Goal: Navigation & Orientation: Find specific page/section

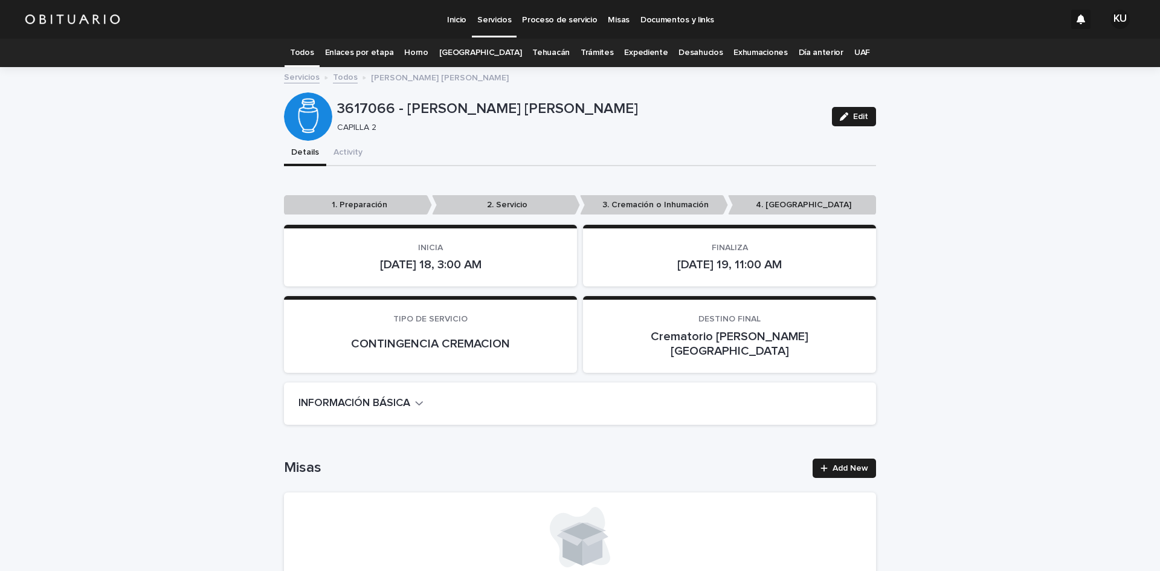
click at [341, 77] on link "Todos" at bounding box center [345, 76] width 25 height 14
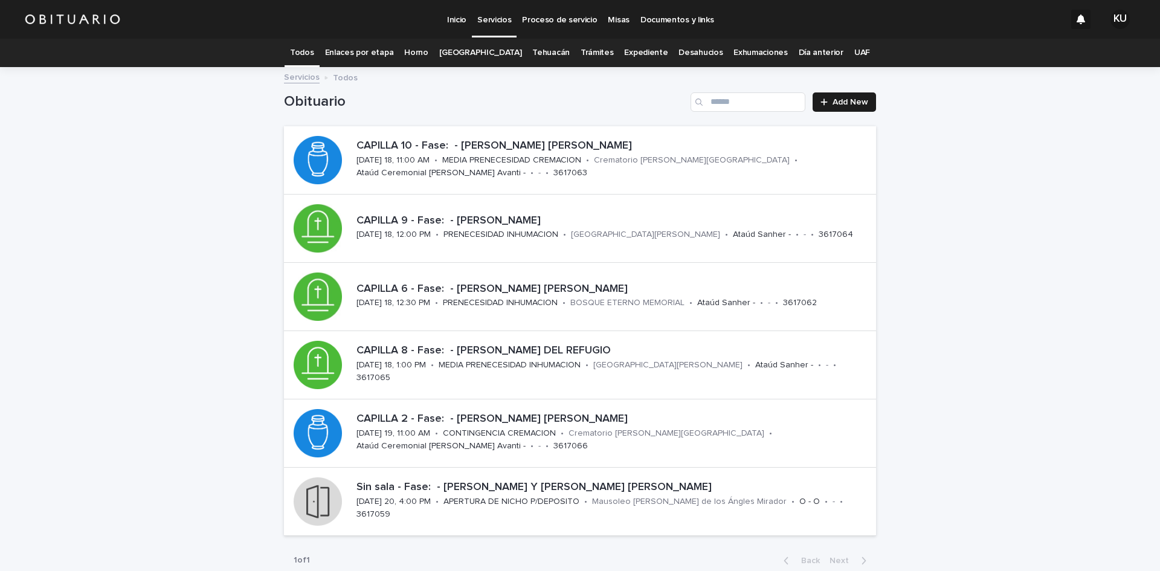
click at [499, 50] on link "[GEOGRAPHIC_DATA]" at bounding box center [480, 53] width 83 height 28
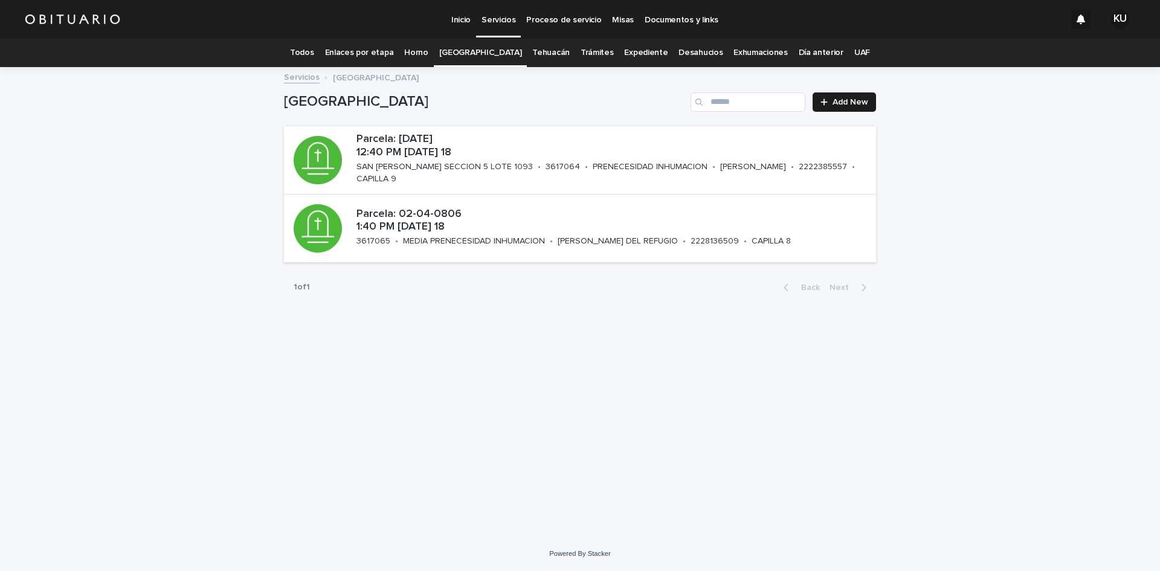
click at [313, 54] on link "Todos" at bounding box center [302, 53] width 24 height 28
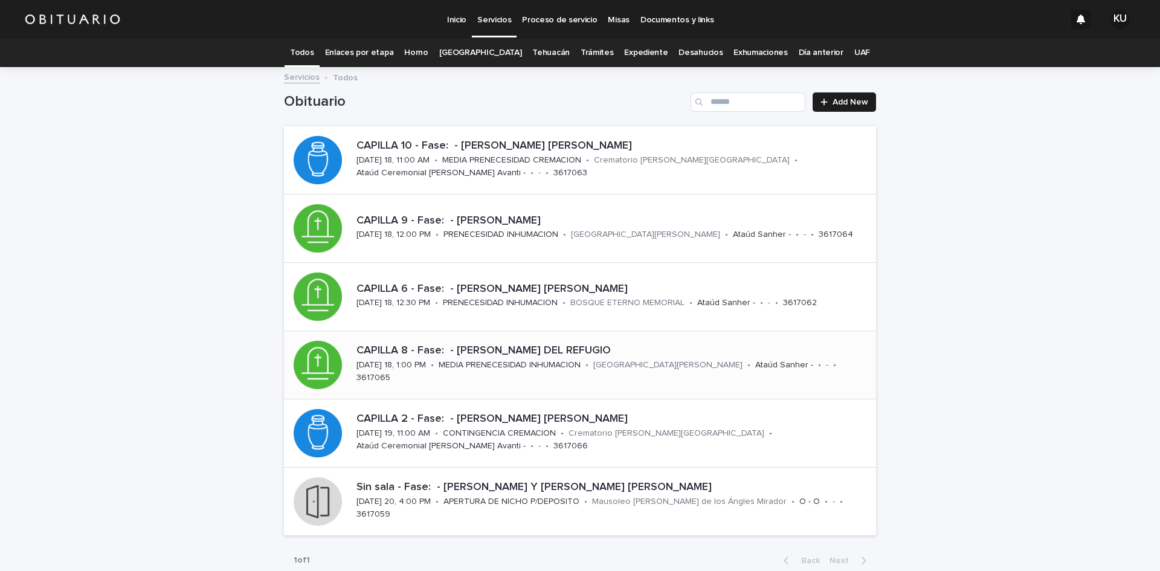
click at [512, 354] on p "CAPILLA 8 - Fase: - [PERSON_NAME] DEL REFUGIO" at bounding box center [613, 350] width 515 height 13
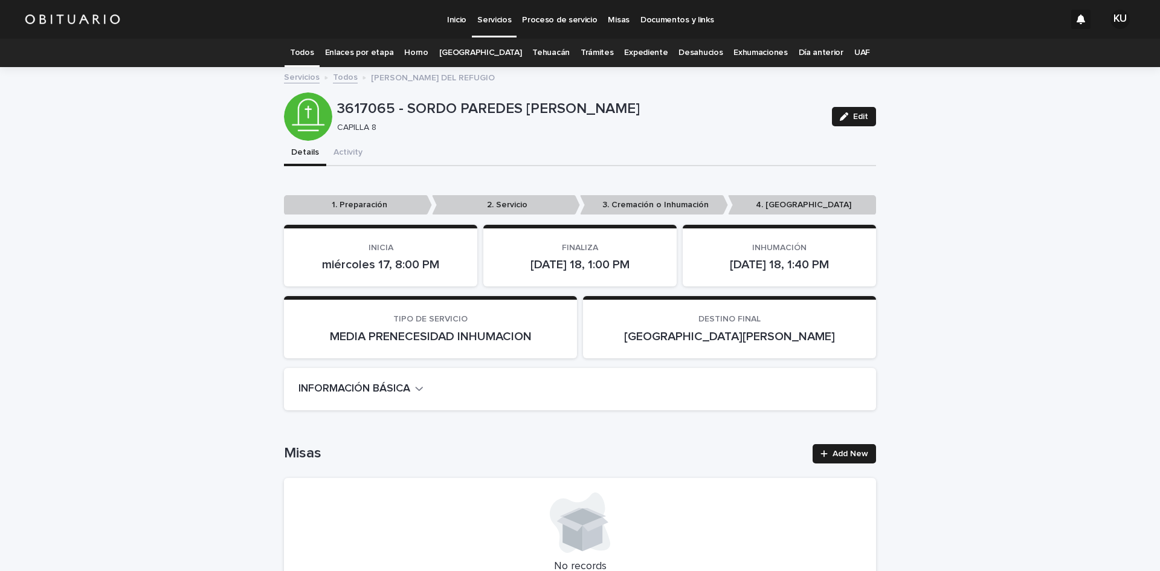
click at [310, 48] on link "Todos" at bounding box center [302, 53] width 24 height 28
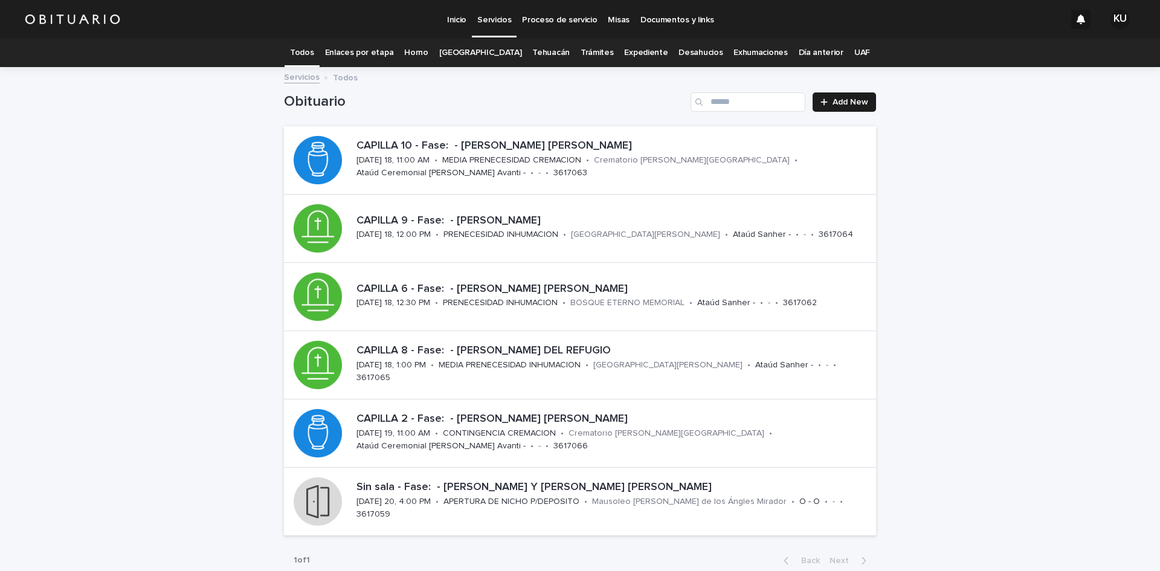
click at [494, 53] on link "[GEOGRAPHIC_DATA]" at bounding box center [480, 53] width 83 height 28
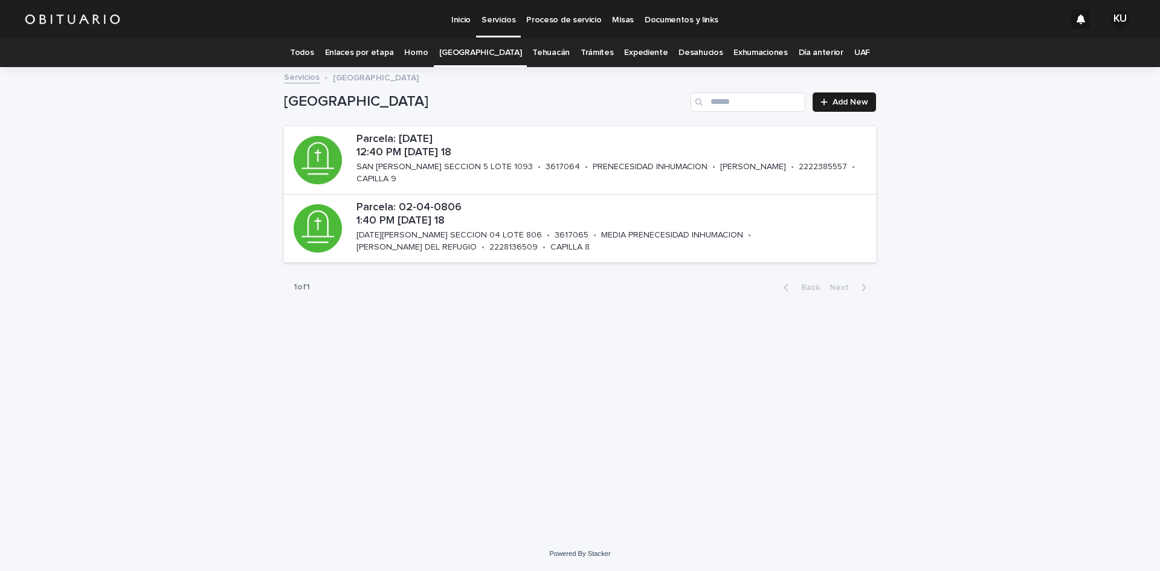
click at [313, 55] on link "Todos" at bounding box center [302, 53] width 24 height 28
